Goal: Task Accomplishment & Management: Manage account settings

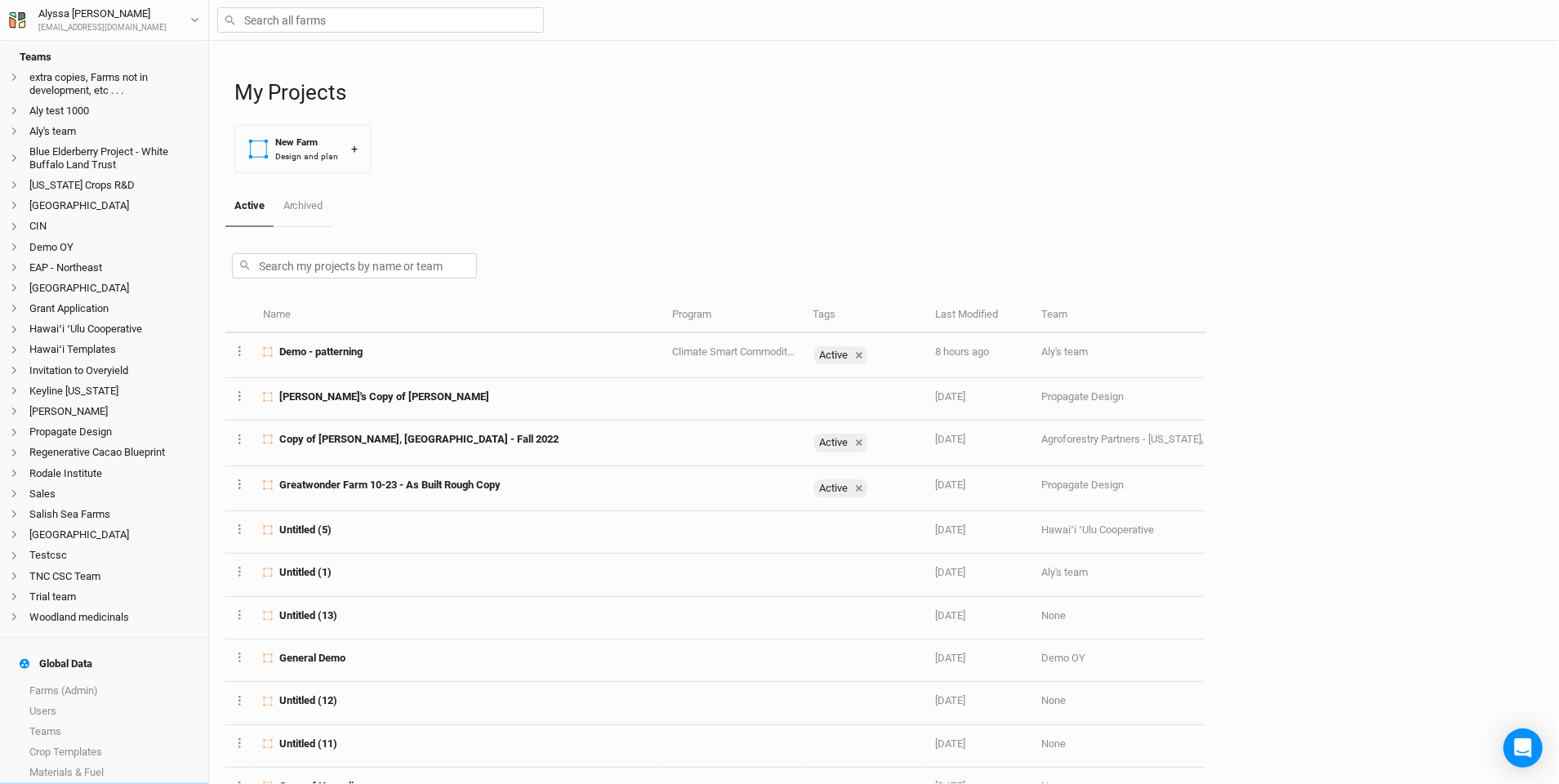
scroll to position [354, 0]
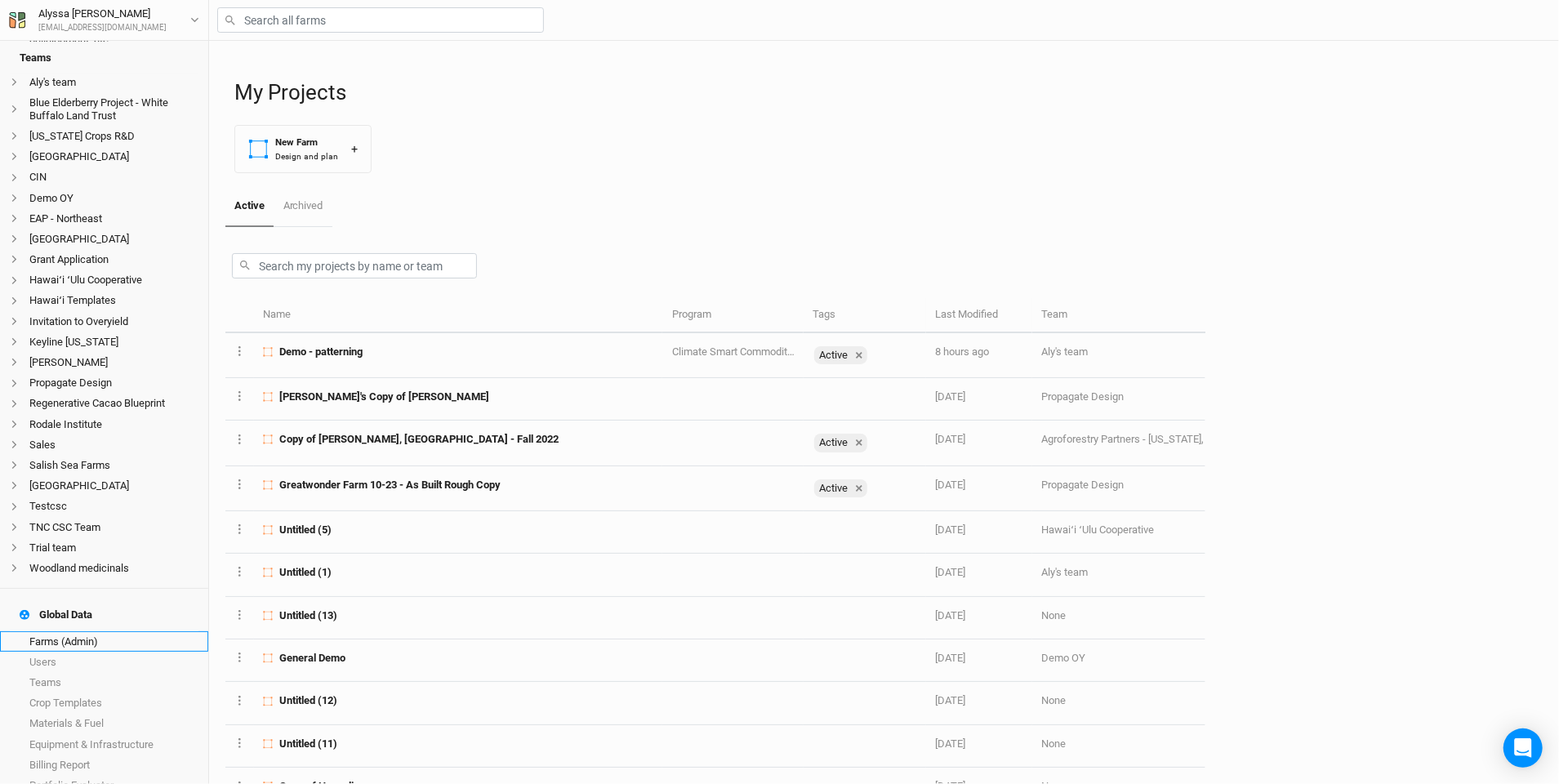
click at [144, 631] on link "Farms (Admin)" at bounding box center [104, 641] width 208 height 21
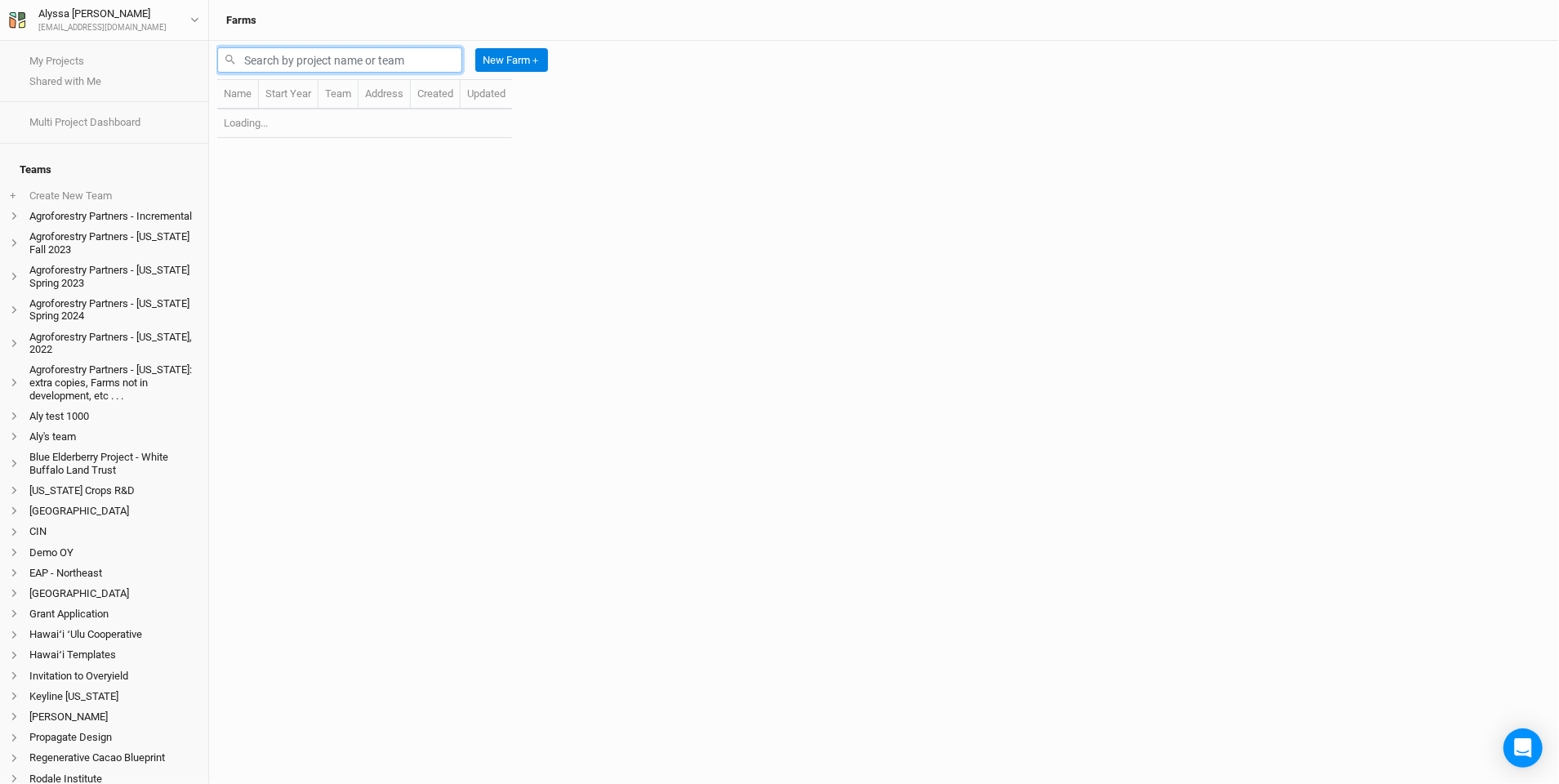
click at [406, 62] on input "text" at bounding box center [340, 60] width 245 height 25
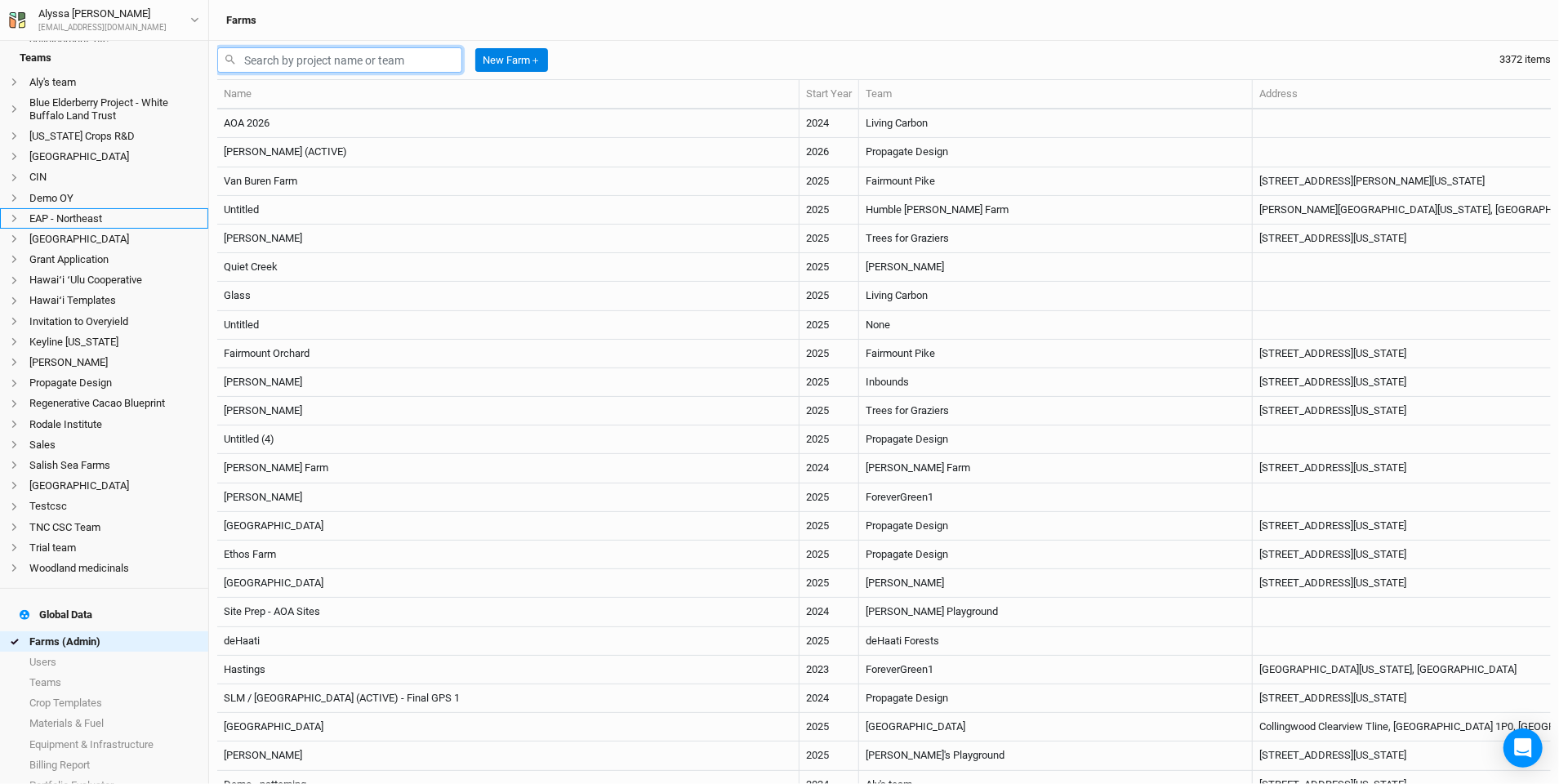
scroll to position [317, 0]
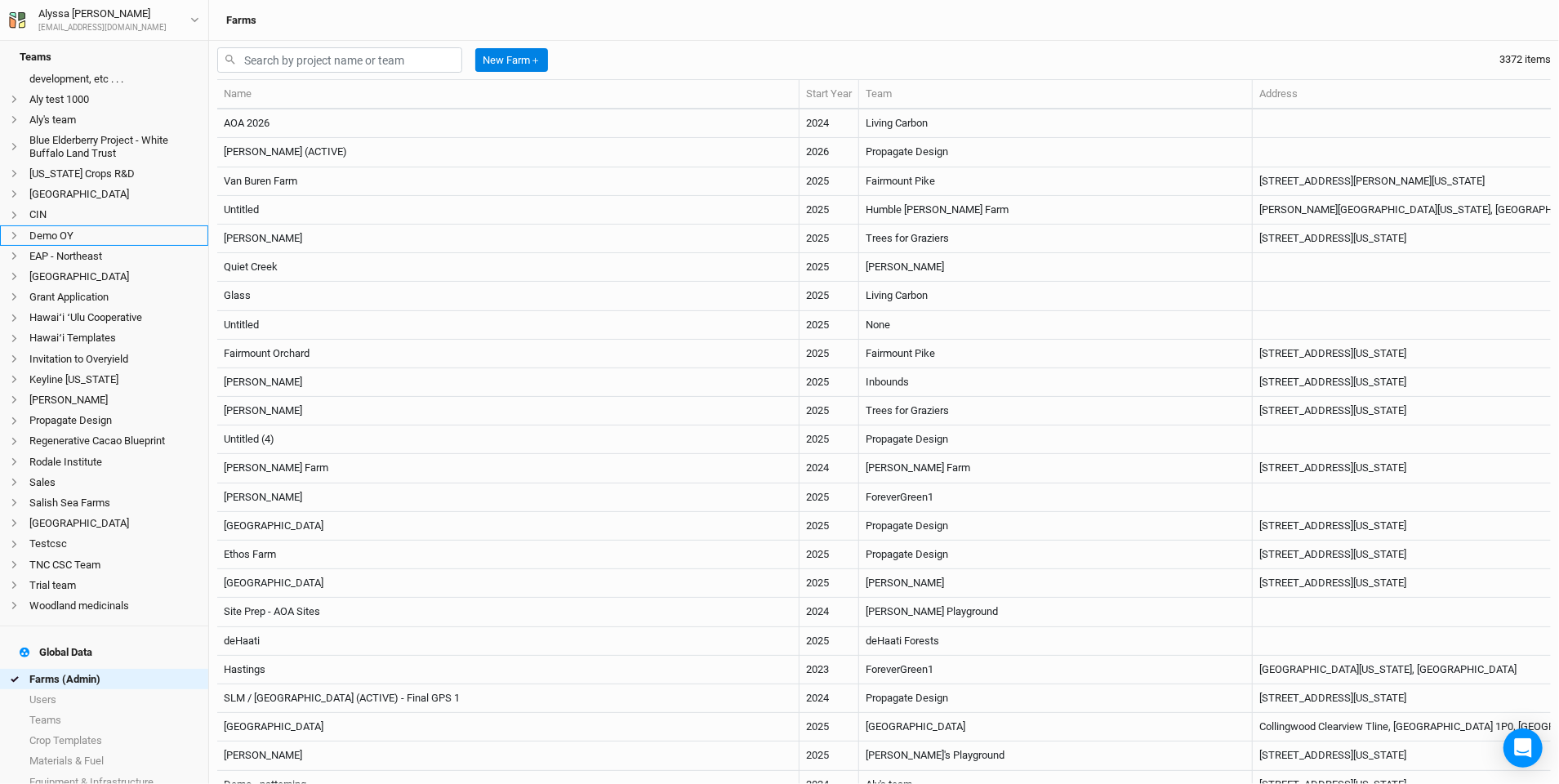
click at [98, 225] on li "Demo OY" at bounding box center [104, 235] width 208 height 21
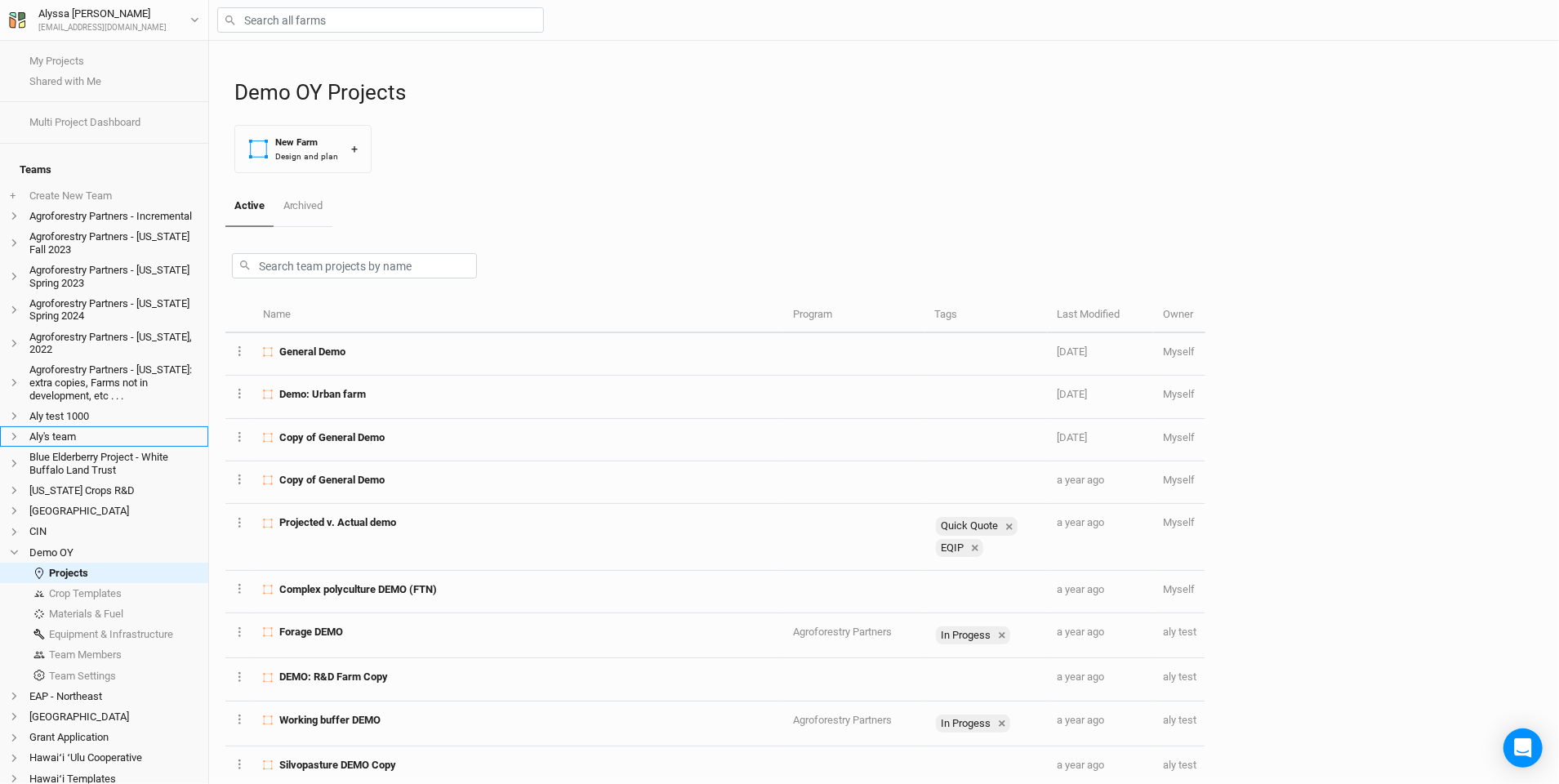
click at [158, 430] on li "Aly's team" at bounding box center [104, 437] width 208 height 21
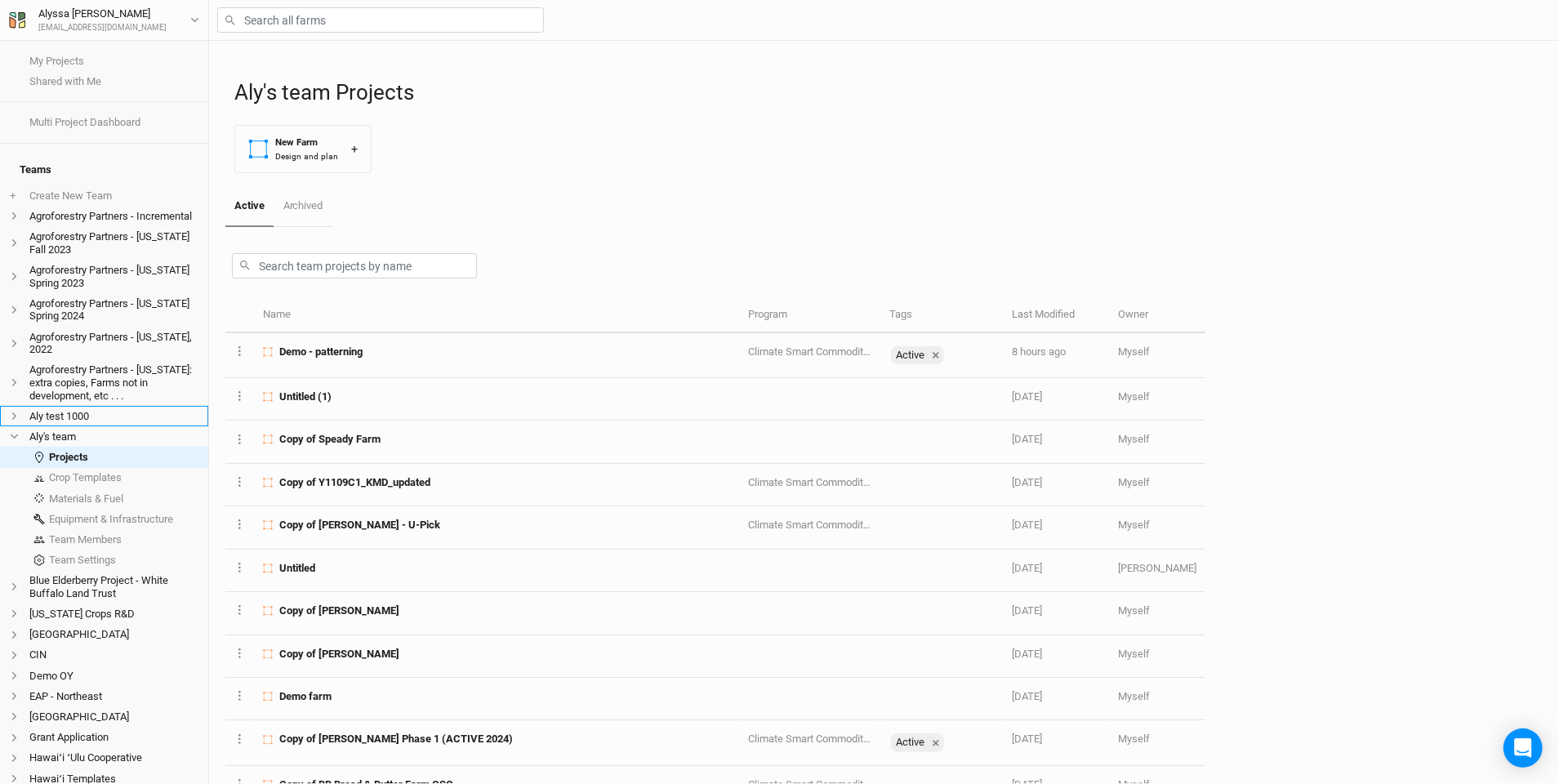
click at [165, 406] on li "Aly test 1000" at bounding box center [104, 416] width 208 height 21
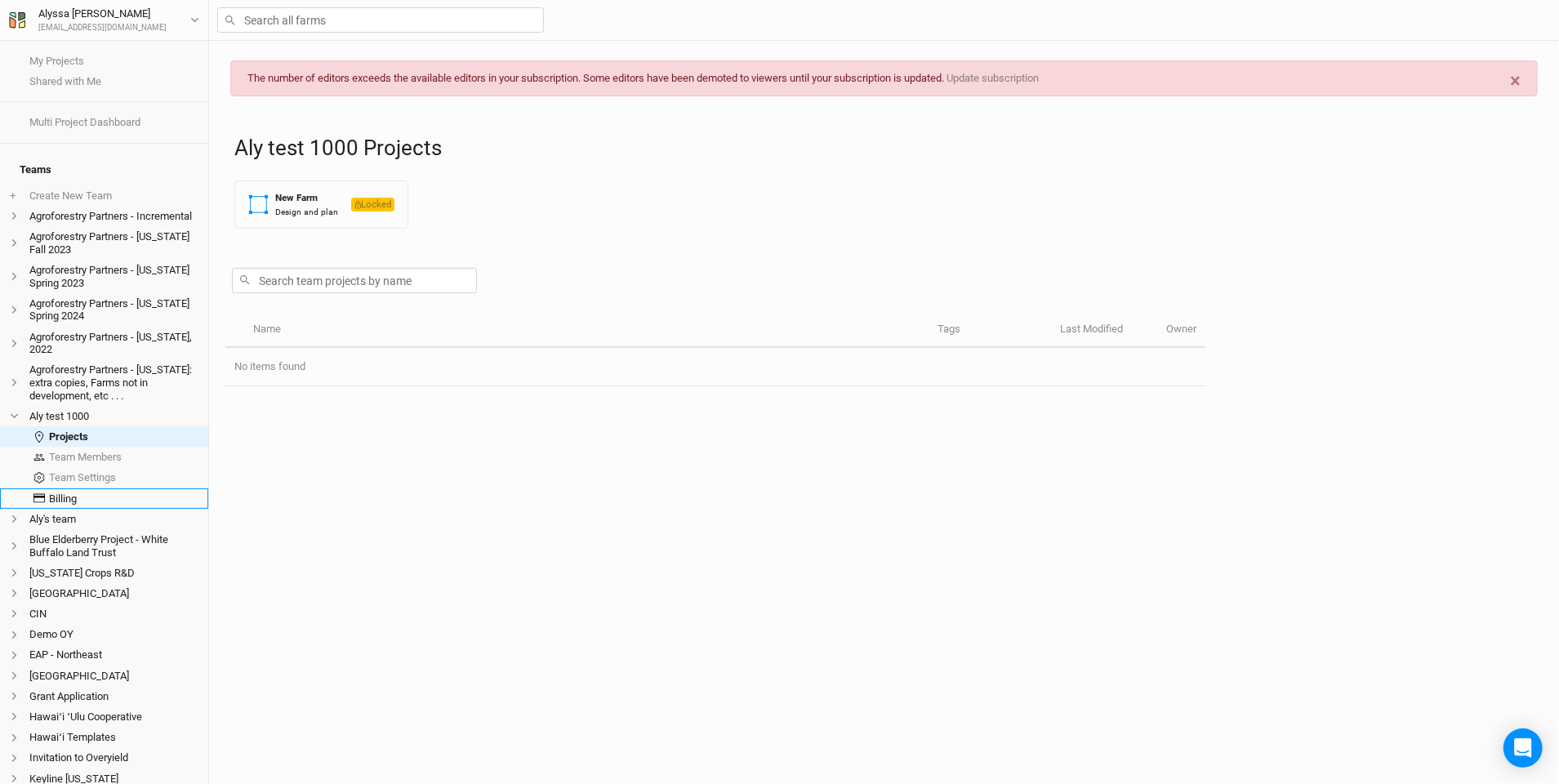
click at [123, 489] on link "Billing" at bounding box center [104, 499] width 208 height 21
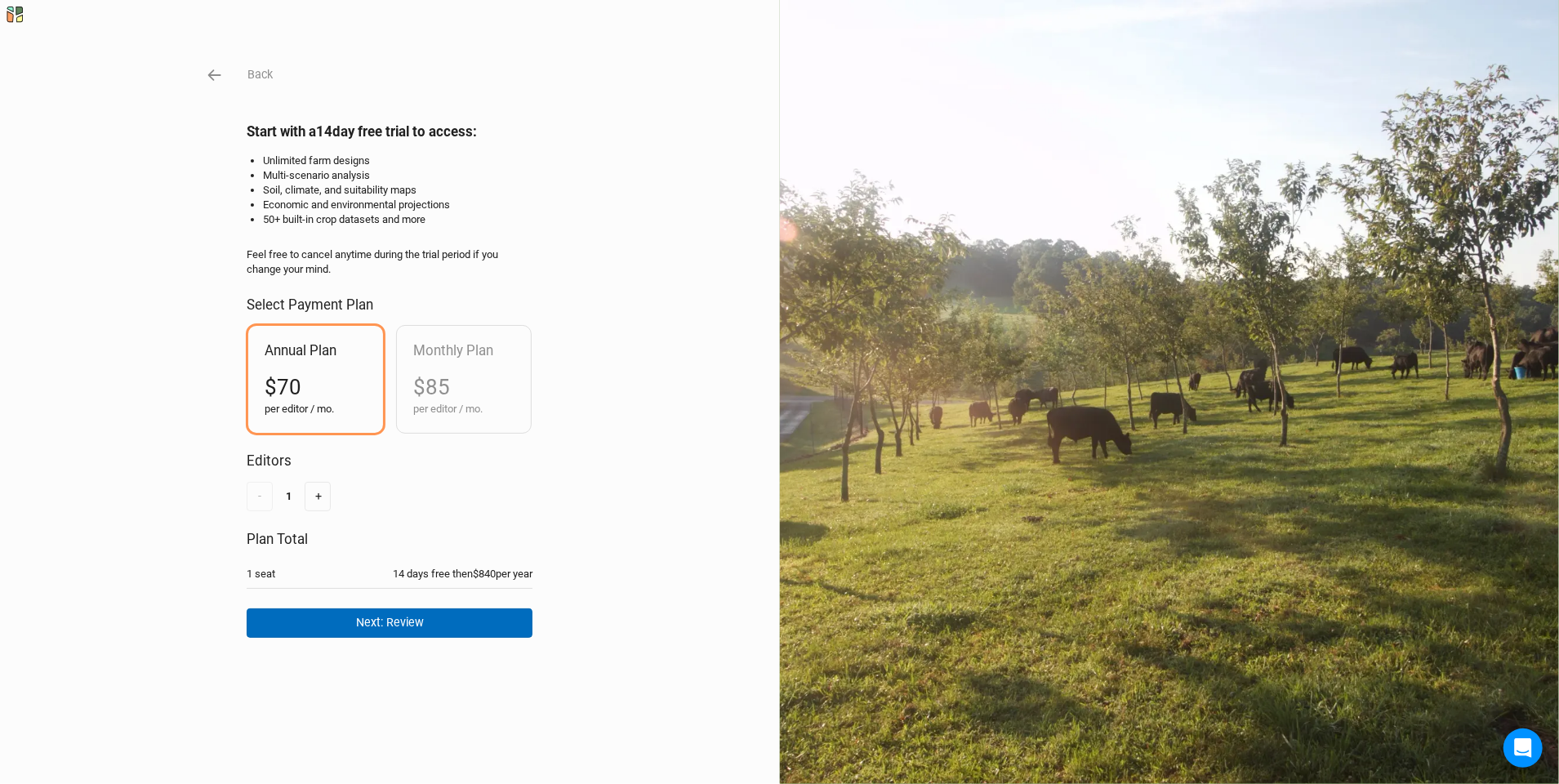
click at [509, 631] on button "Next: Review" at bounding box center [389, 623] width 286 height 28
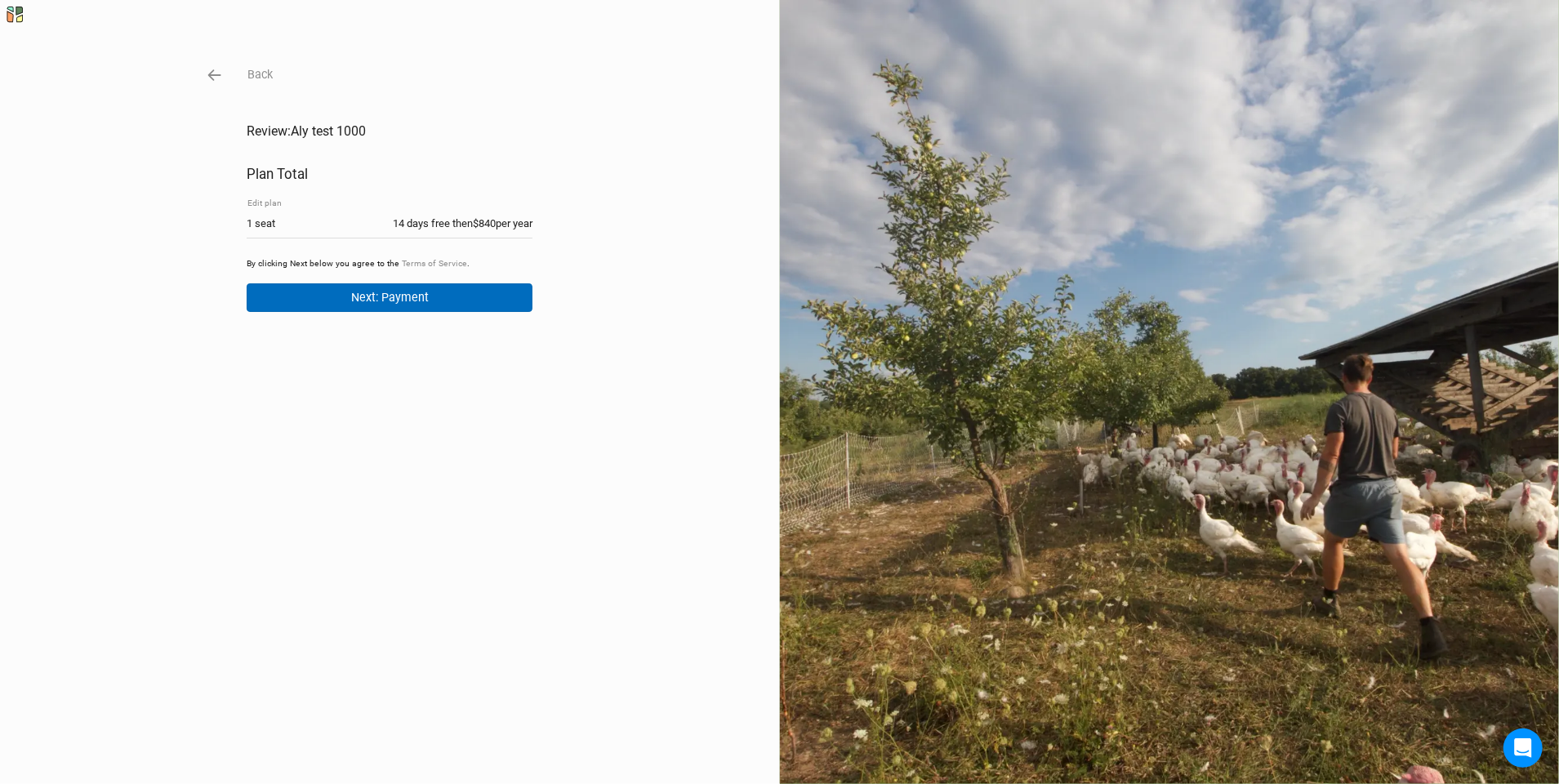
click at [377, 308] on button "Next: Payment" at bounding box center [389, 297] width 286 height 28
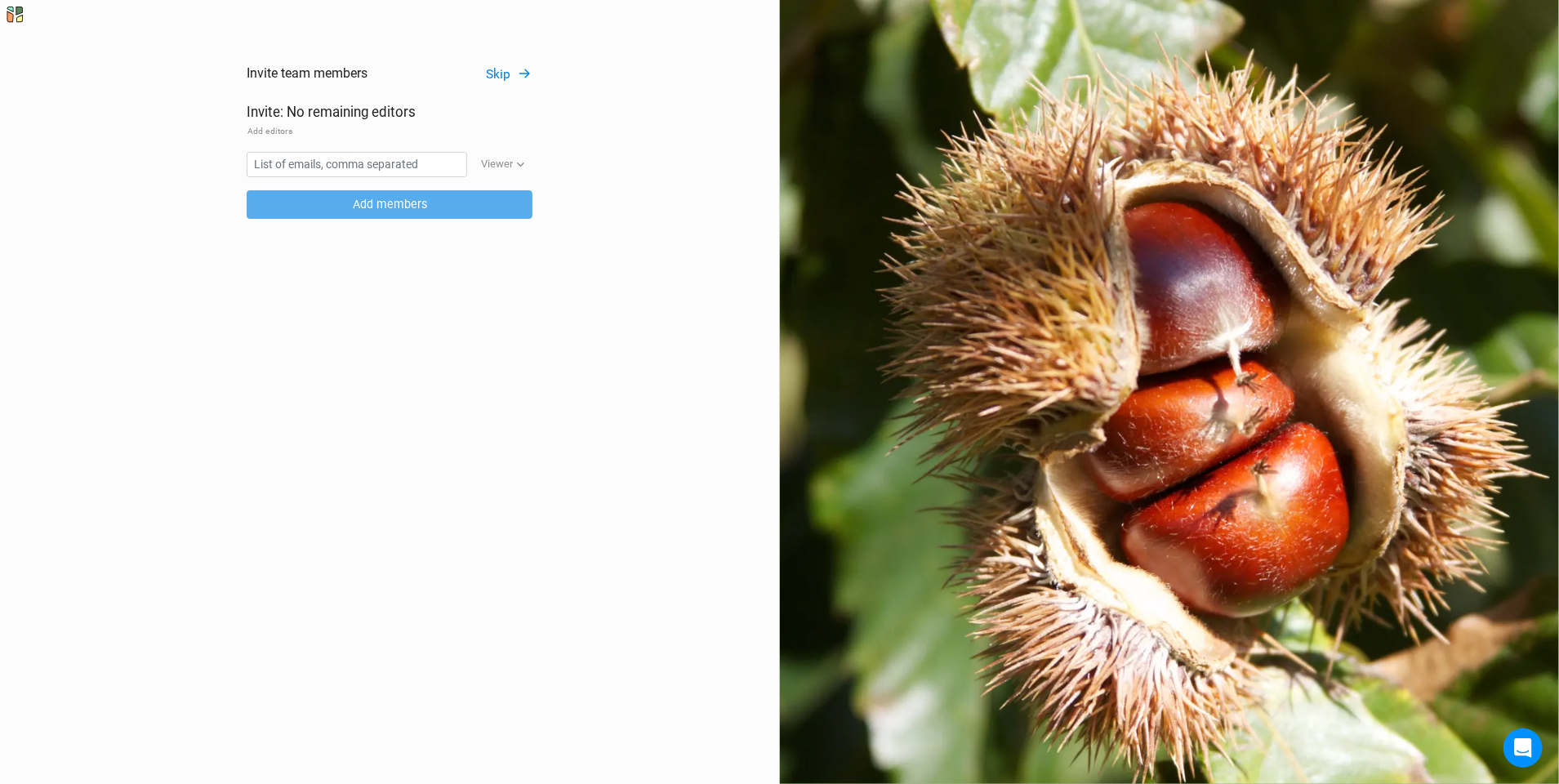
click at [510, 67] on button "Skip" at bounding box center [508, 75] width 48 height 19
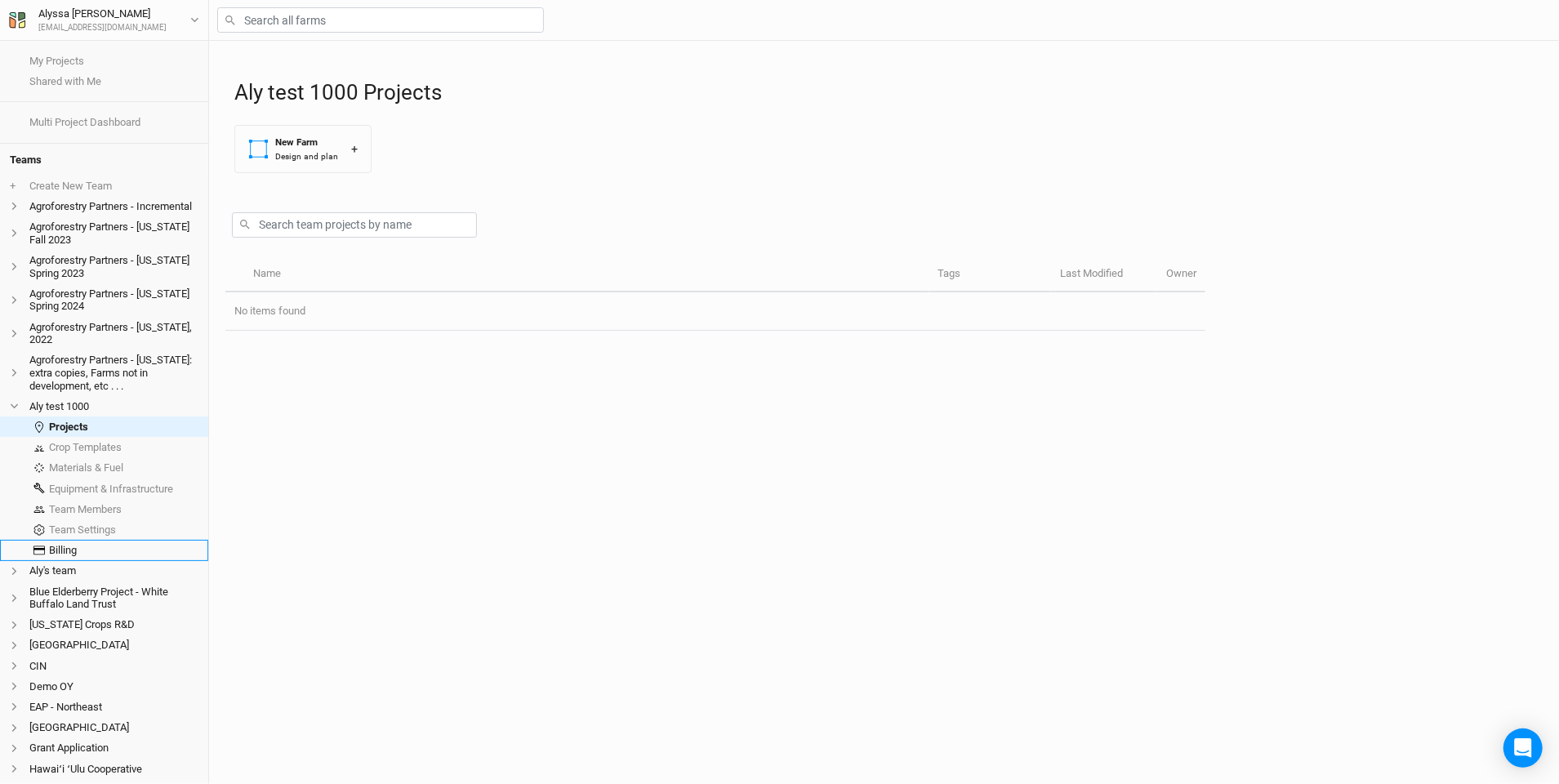
click at [98, 541] on link "Billing" at bounding box center [104, 550] width 208 height 21
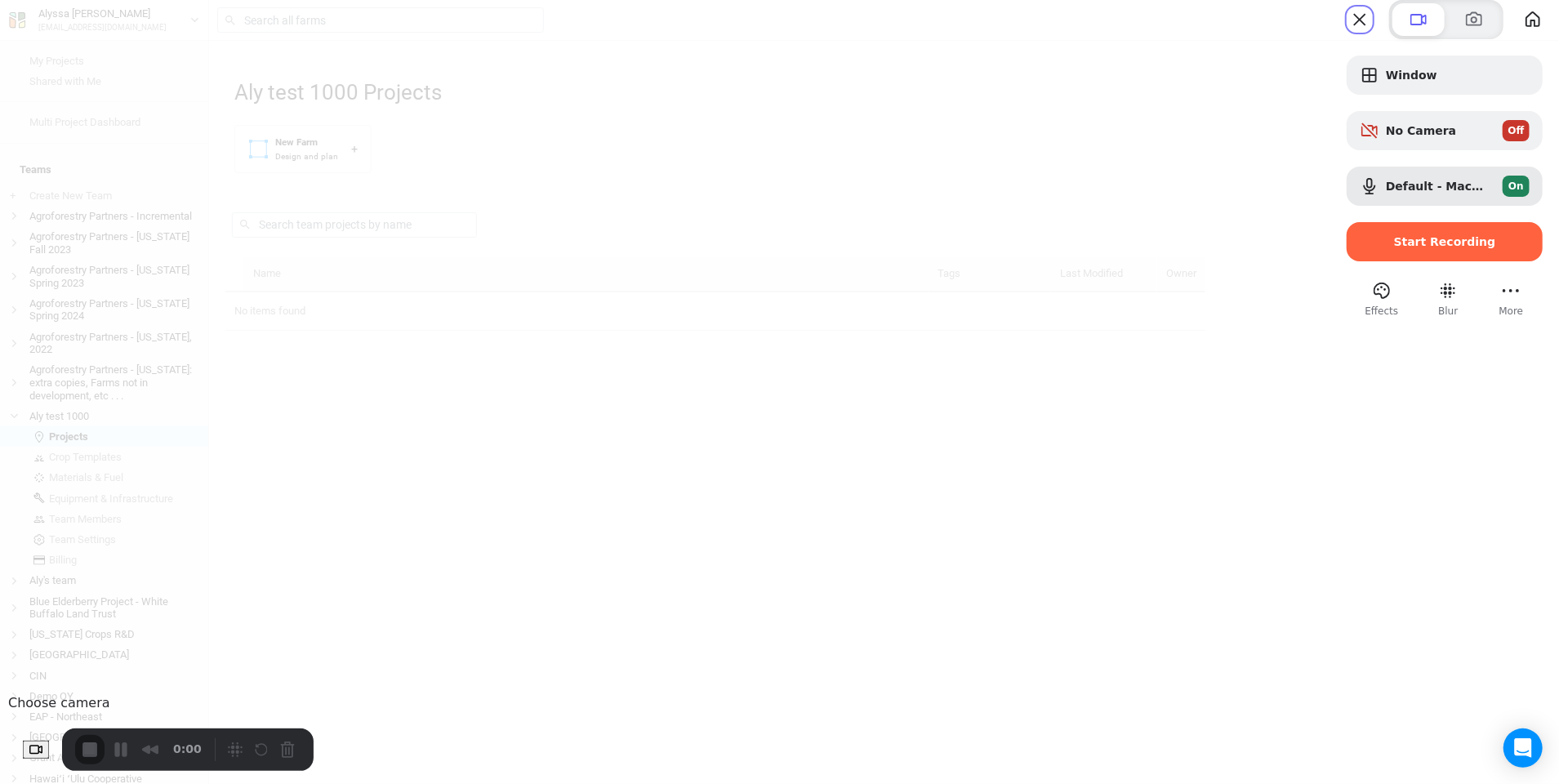
click at [38, 742] on button "Choose camera" at bounding box center [36, 750] width 26 height 19
click at [407, 597] on div at bounding box center [780, 392] width 1559 height 784
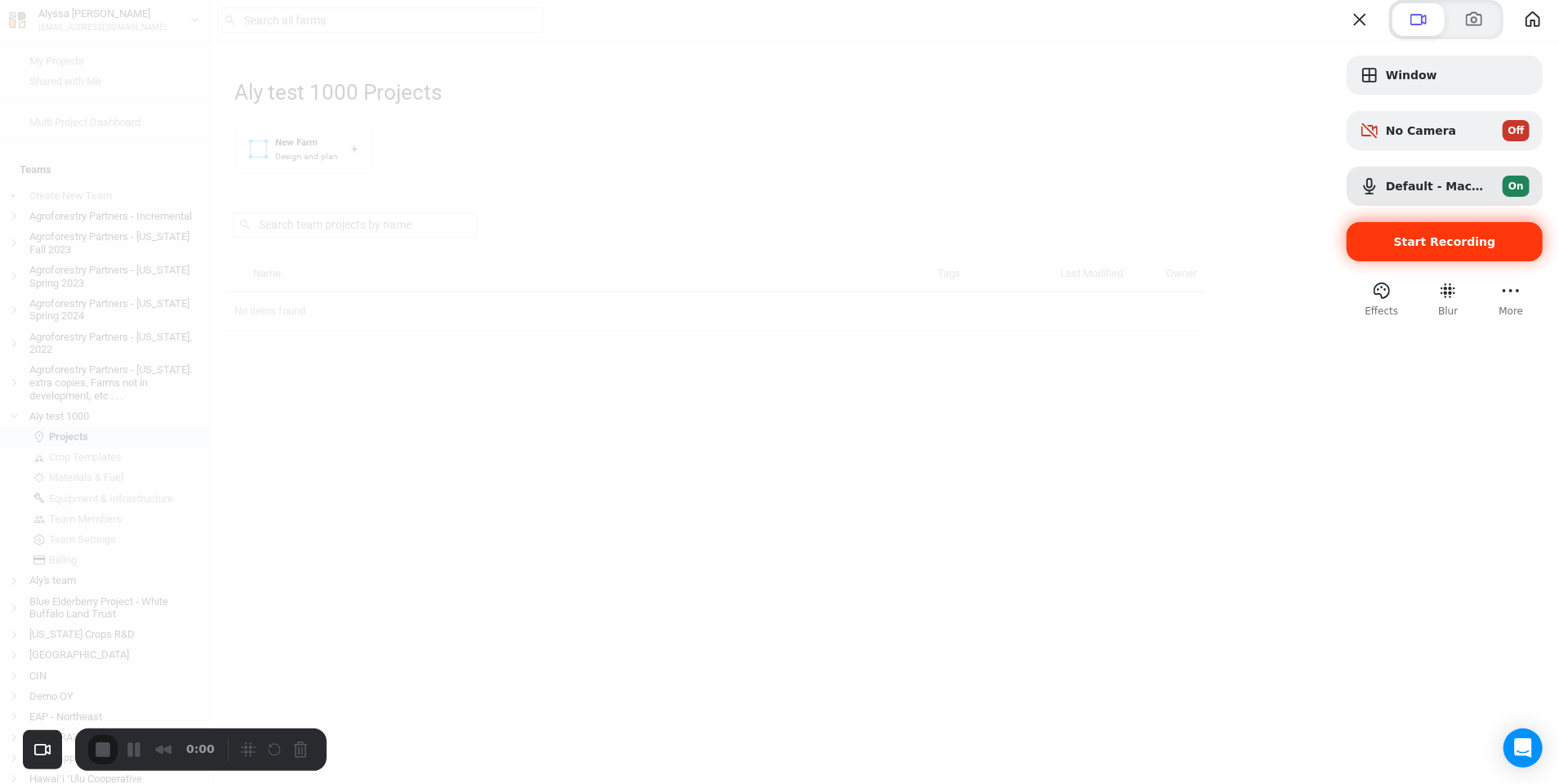
click at [1423, 262] on div "Start Recording" at bounding box center [1445, 242] width 196 height 39
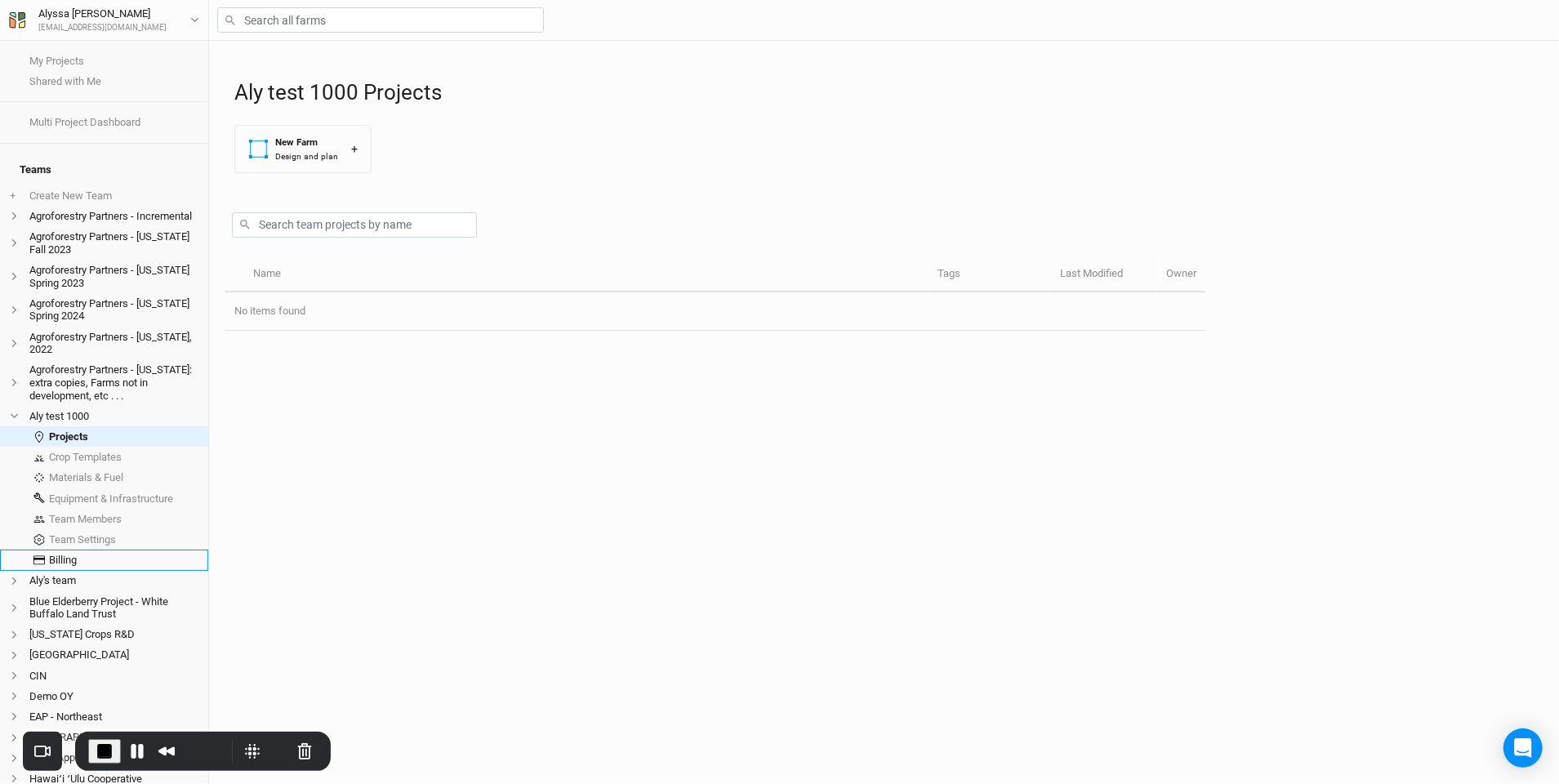
click at [94, 550] on link "Billing" at bounding box center [104, 560] width 208 height 21
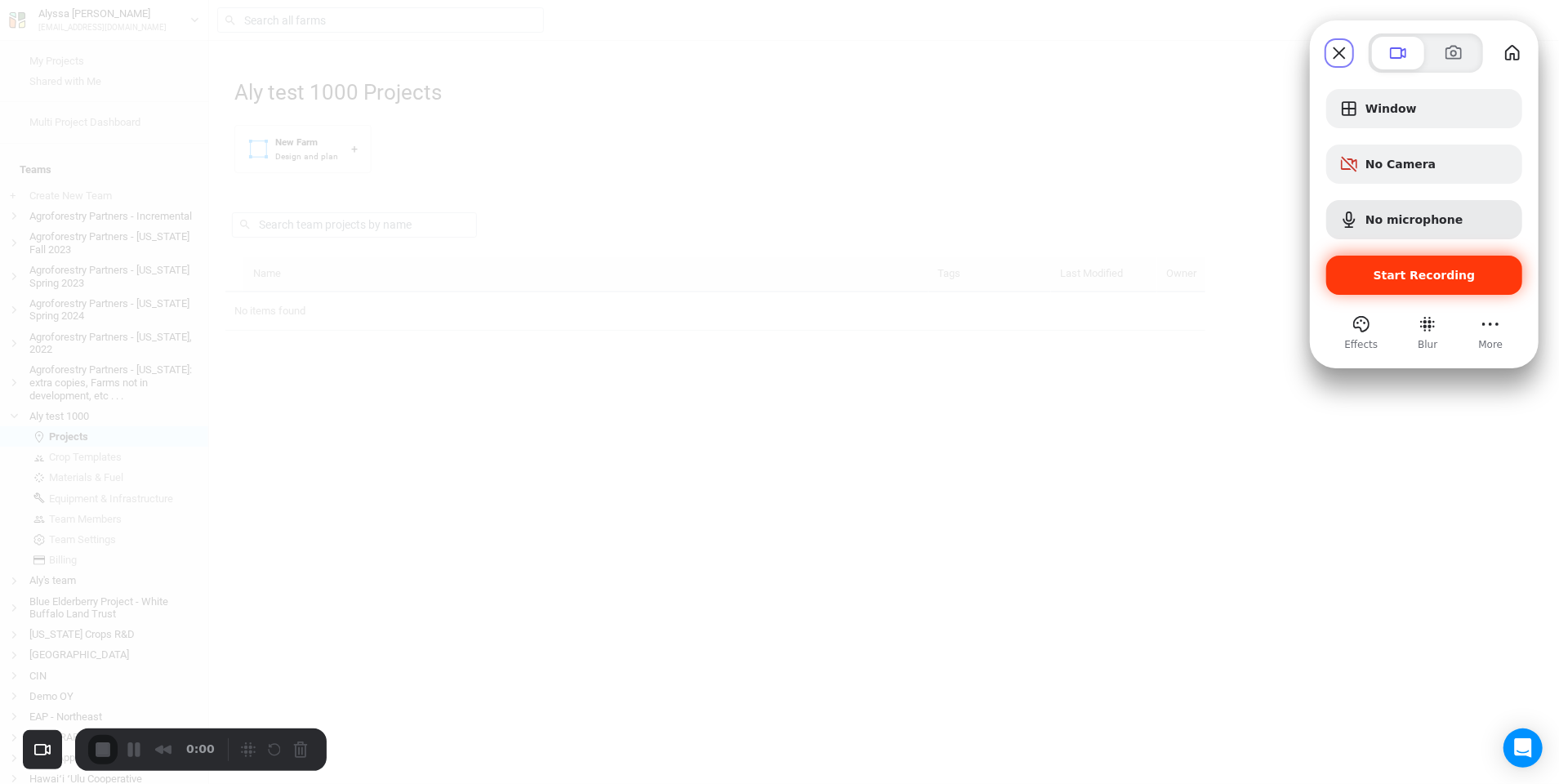
click at [1445, 269] on span "Start Recording" at bounding box center [1425, 276] width 102 height 13
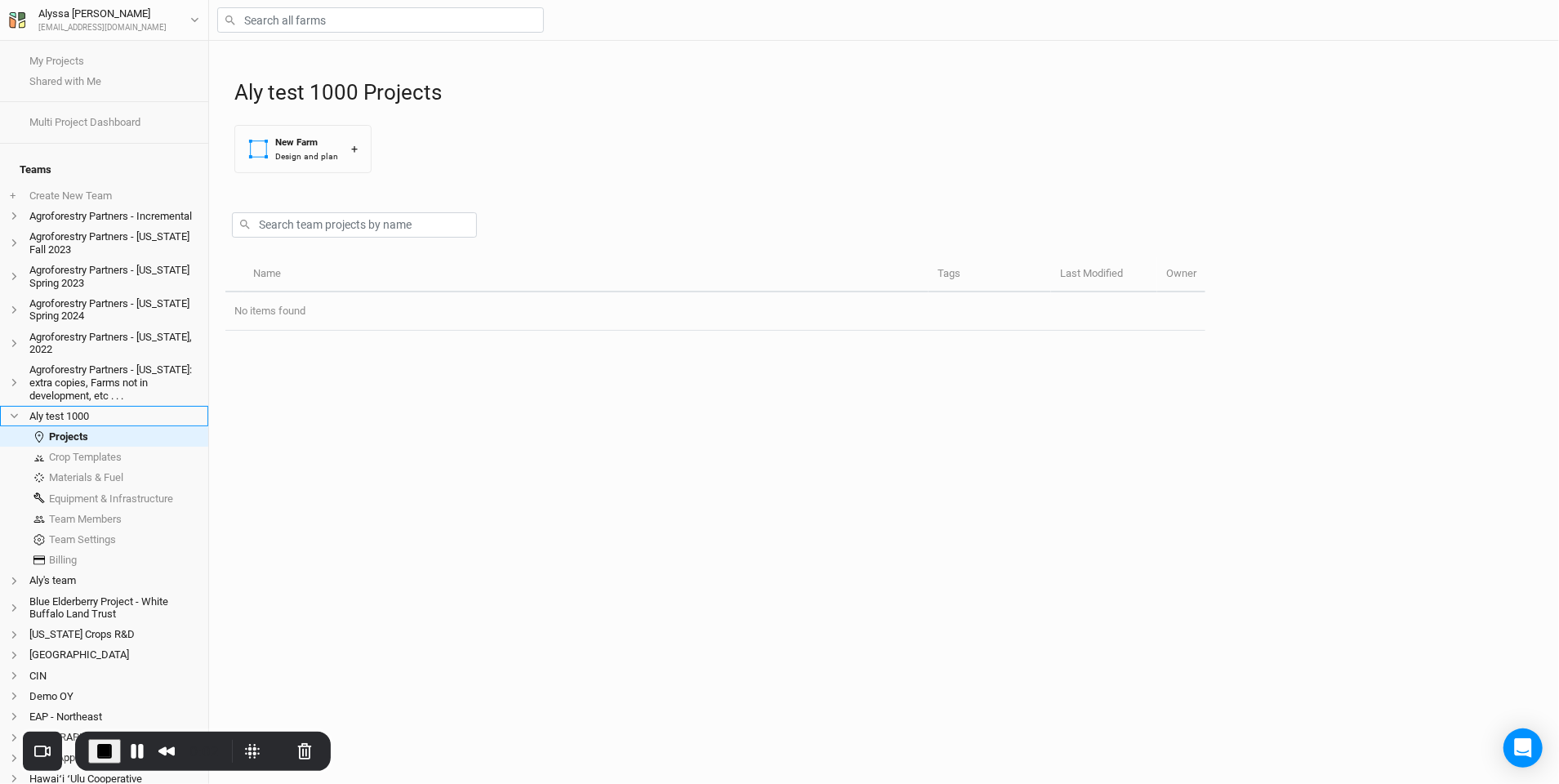
click at [16, 412] on icon at bounding box center [14, 416] width 9 height 9
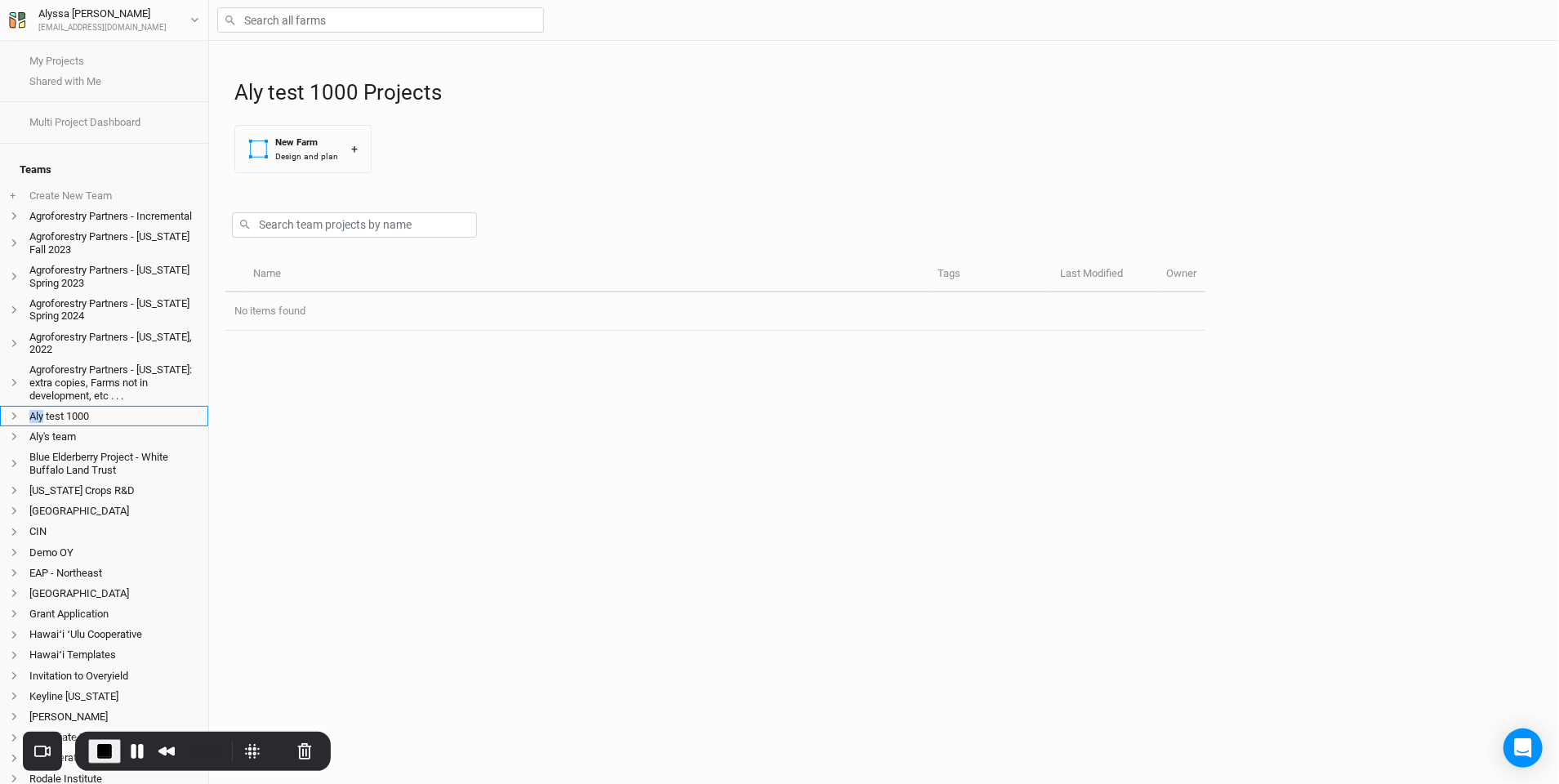
click at [16, 412] on icon at bounding box center [14, 416] width 9 height 9
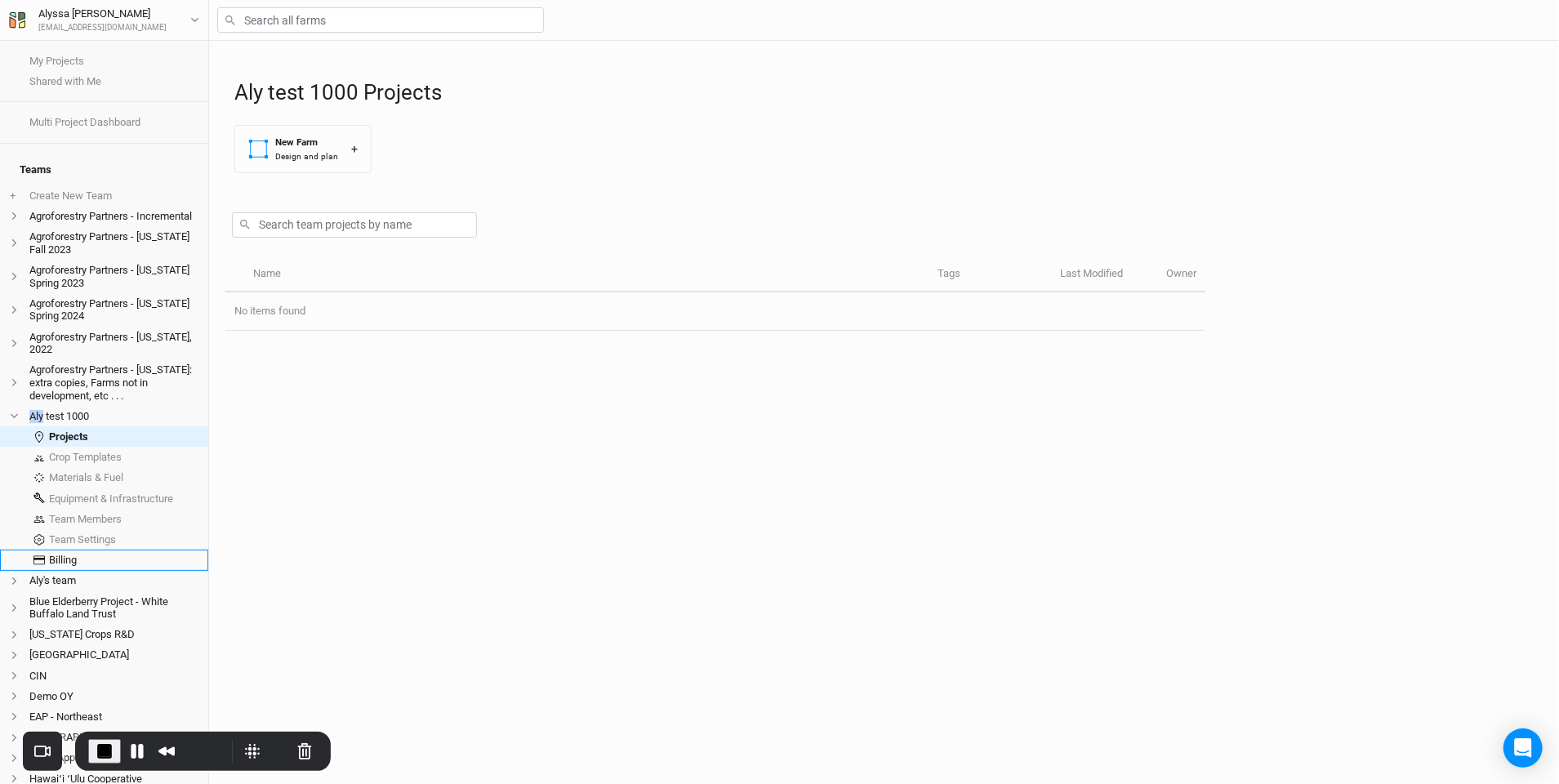
click at [83, 550] on link "Billing" at bounding box center [104, 560] width 208 height 21
